Goal: Transaction & Acquisition: Book appointment/travel/reservation

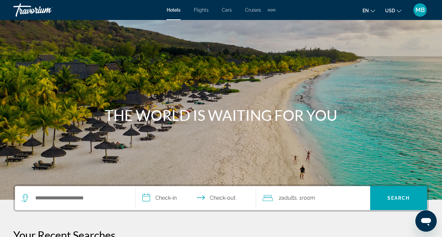
click at [257, 10] on span "Cruises" at bounding box center [253, 9] width 16 height 5
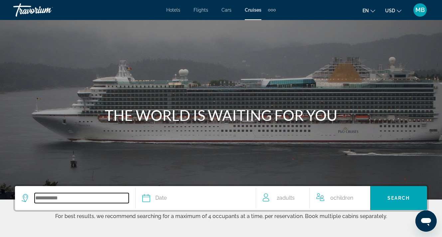
click at [70, 198] on input "Search widget" at bounding box center [82, 198] width 94 height 10
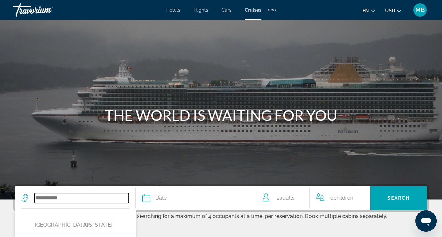
scroll to position [149, 0]
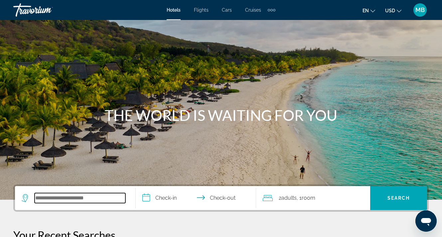
click at [83, 195] on input "Search widget" at bounding box center [80, 198] width 91 height 10
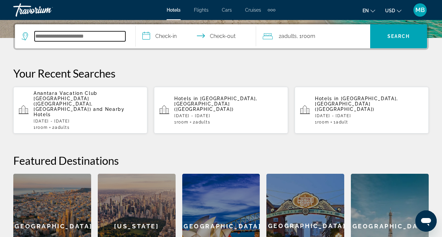
scroll to position [163, 0]
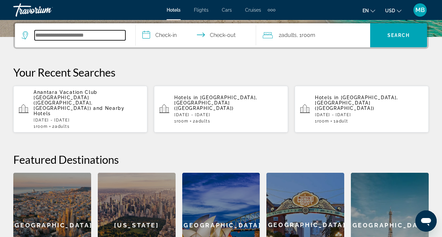
click at [105, 35] on input "Search widget" at bounding box center [80, 35] width 91 height 10
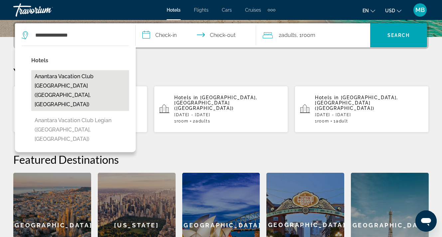
click at [57, 80] on button "Anantara Vacation Club [GEOGRAPHIC_DATA] ([GEOGRAPHIC_DATA], [GEOGRAPHIC_DATA])" at bounding box center [80, 90] width 98 height 41
type input "**********"
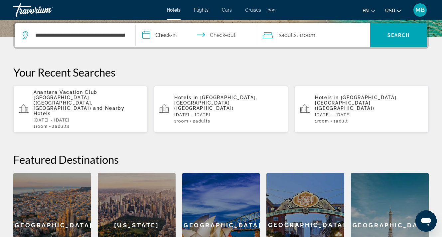
click at [167, 37] on input "**********" at bounding box center [197, 36] width 123 height 26
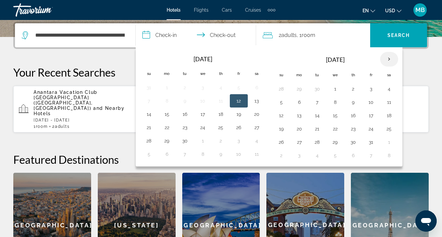
click at [390, 60] on th "Next month" at bounding box center [389, 59] width 18 height 15
click at [391, 101] on button "13" at bounding box center [389, 101] width 11 height 9
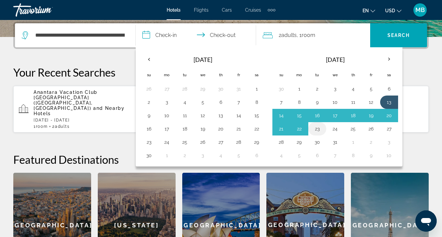
click at [318, 130] on button "23" at bounding box center [317, 128] width 11 height 9
type input "**********"
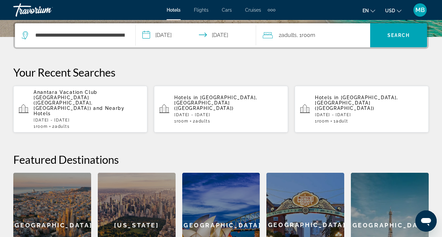
click at [303, 36] on span ", 1 Room rooms" at bounding box center [306, 35] width 19 height 9
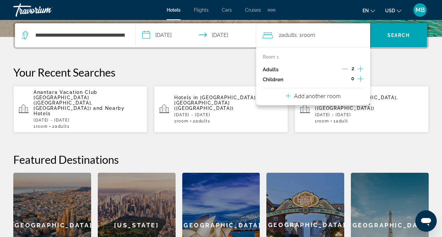
click at [360, 81] on icon "Increment children" at bounding box center [361, 79] width 6 height 8
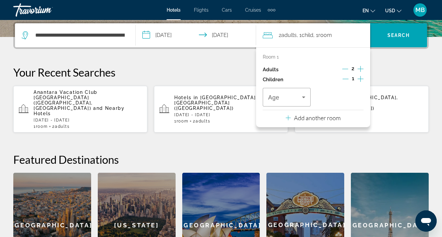
click at [360, 81] on icon "Increment children" at bounding box center [361, 79] width 6 height 8
click at [301, 101] on icon "Travelers: 2 adults, 2 children" at bounding box center [304, 97] width 8 height 8
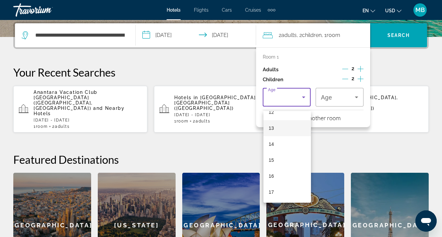
scroll to position [201, 0]
click at [280, 135] on mat-option "13" at bounding box center [287, 128] width 48 height 16
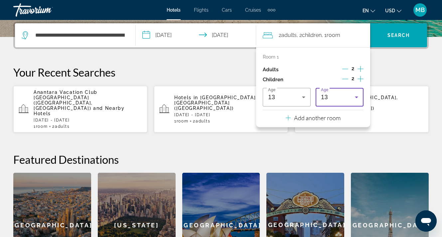
click at [390, 65] on div "**********" at bounding box center [221, 149] width 442 height 255
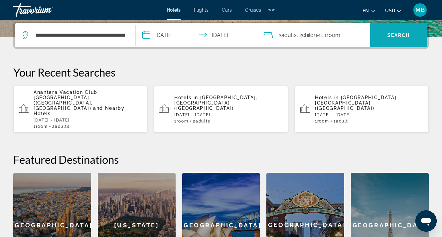
click at [396, 38] on span "Search widget" at bounding box center [398, 35] width 57 height 16
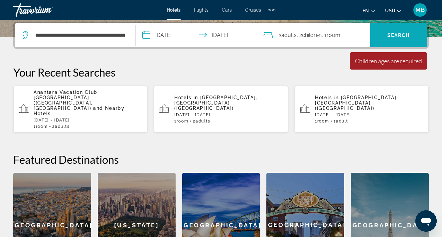
click at [396, 38] on span "Search widget" at bounding box center [398, 35] width 57 height 16
click at [327, 35] on span ", 1 Room rooms" at bounding box center [331, 35] width 19 height 9
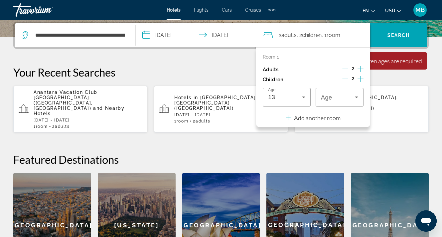
click at [345, 81] on icon "Decrement children" at bounding box center [345, 79] width 6 height 6
click at [345, 81] on icon "Decrement children" at bounding box center [346, 79] width 6 height 6
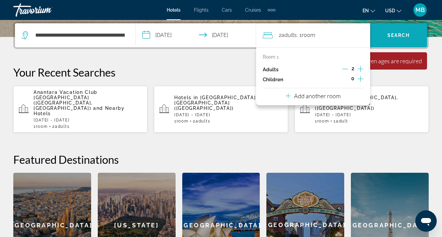
click at [388, 40] on span "Search widget" at bounding box center [398, 35] width 57 height 16
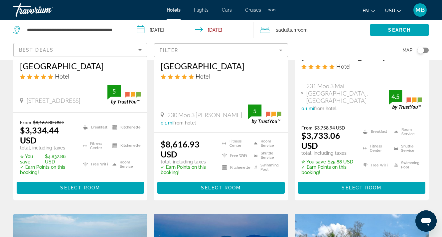
scroll to position [136, 0]
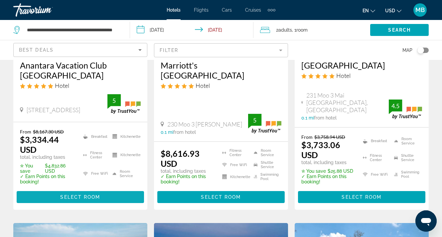
click at [122, 189] on span "Main content" at bounding box center [80, 197] width 127 height 16
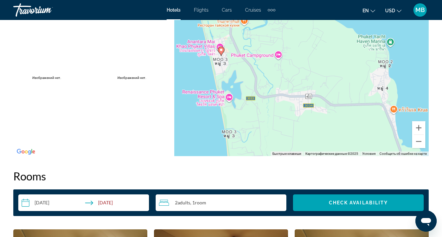
scroll to position [853, 0]
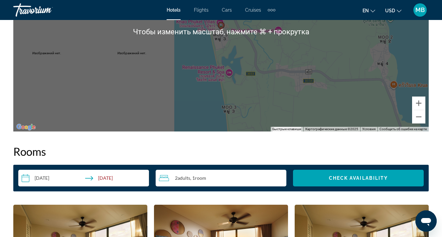
click at [190, 177] on span "Adults" at bounding box center [184, 178] width 13 height 6
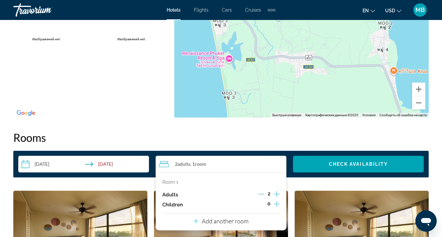
scroll to position [872, 0]
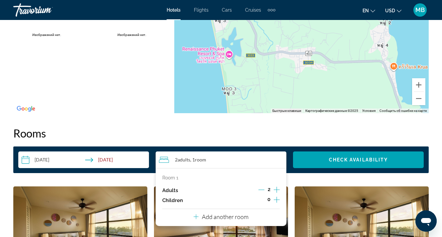
click at [276, 203] on icon "Increment children" at bounding box center [277, 200] width 6 height 8
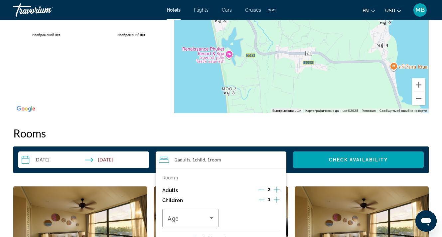
click at [276, 203] on icon "Increment children" at bounding box center [277, 200] width 6 height 8
click at [209, 222] on icon "Travelers: 2 adults, 2 children" at bounding box center [212, 218] width 8 height 8
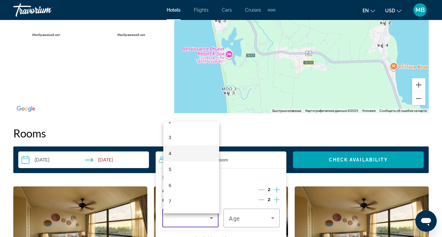
scroll to position [44, 0]
click at [173, 207] on mat-option "8" at bounding box center [191, 208] width 56 height 16
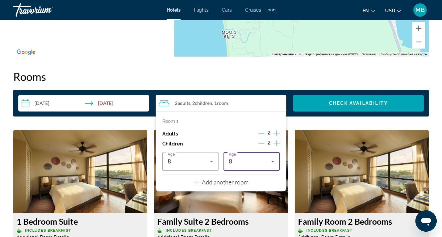
scroll to position [929, 0]
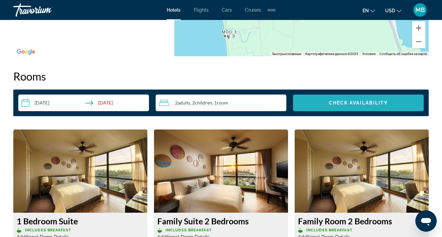
click at [336, 108] on span "Search widget" at bounding box center [358, 103] width 131 height 16
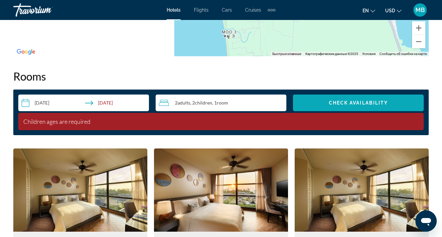
click at [336, 108] on span "Search widget" at bounding box center [358, 103] width 131 height 16
click at [341, 100] on span "Check Availability" at bounding box center [358, 102] width 59 height 5
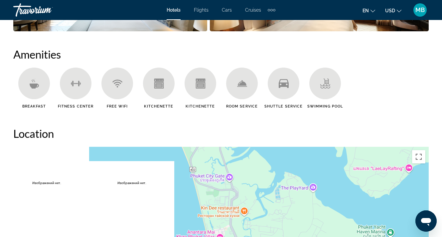
scroll to position [372, 0]
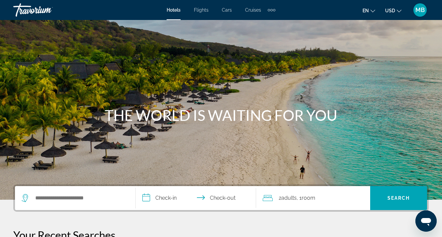
click at [419, 12] on span "MB" at bounding box center [419, 10] width 9 height 7
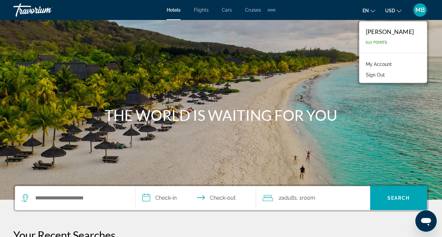
click at [370, 64] on link "My Account" at bounding box center [379, 64] width 33 height 9
